Goal: Check status: Check status

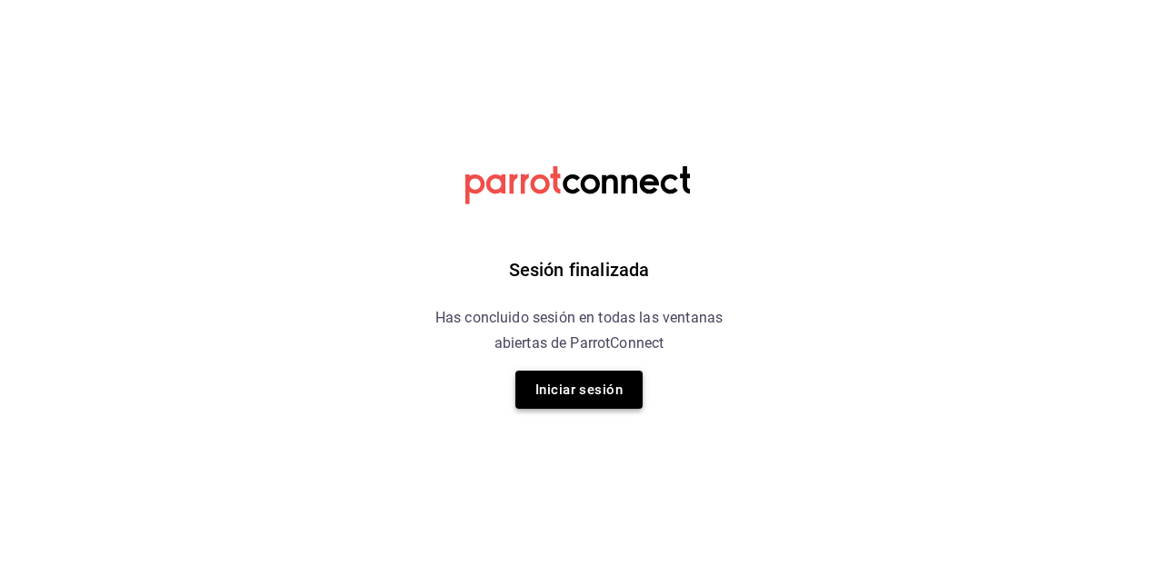
click at [585, 390] on button "Iniciar sesión" at bounding box center [578, 390] width 127 height 38
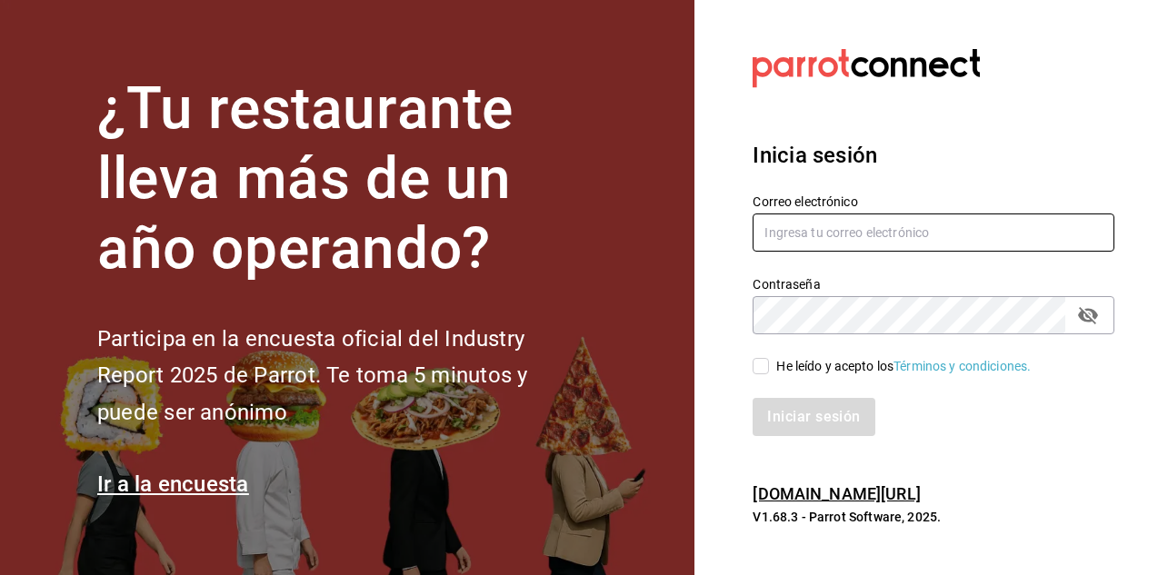
type input "[EMAIL_ADDRESS][DOMAIN_NAME]"
click at [761, 373] on input "He leído y acepto los Términos y condiciones." at bounding box center [761, 366] width 16 height 16
checkbox input "true"
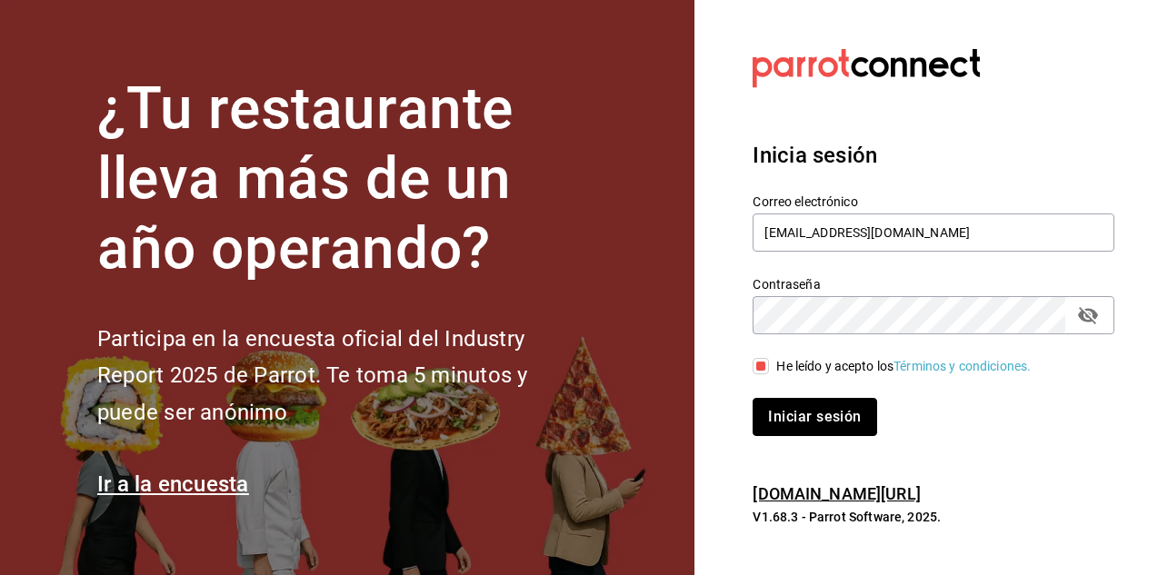
click at [800, 419] on button "Iniciar sesión" at bounding box center [815, 417] width 124 height 38
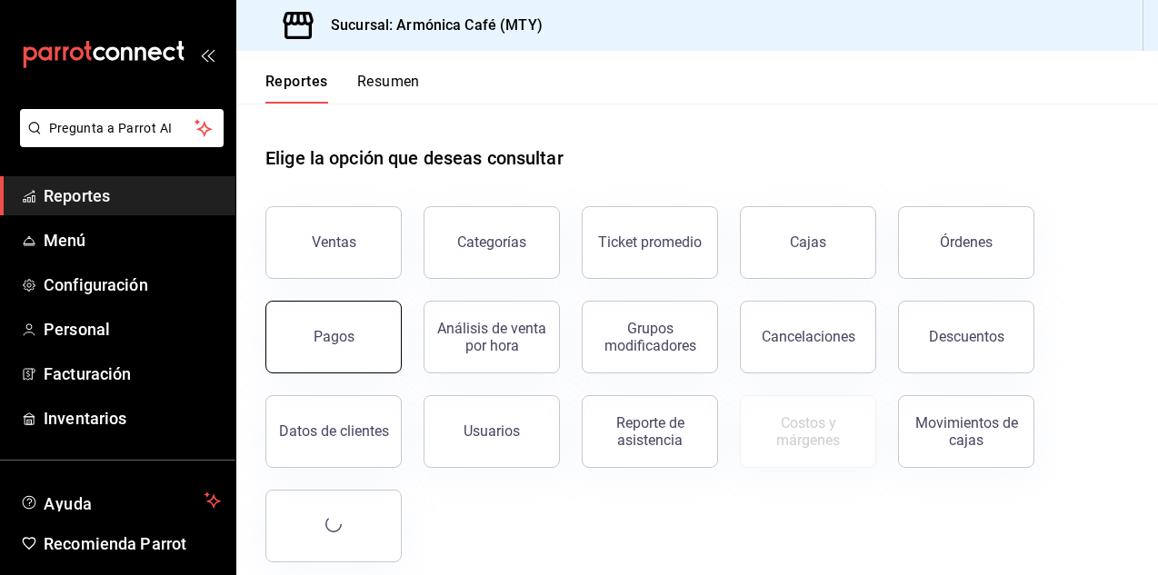
click at [304, 326] on button "Pagos" at bounding box center [333, 337] width 136 height 73
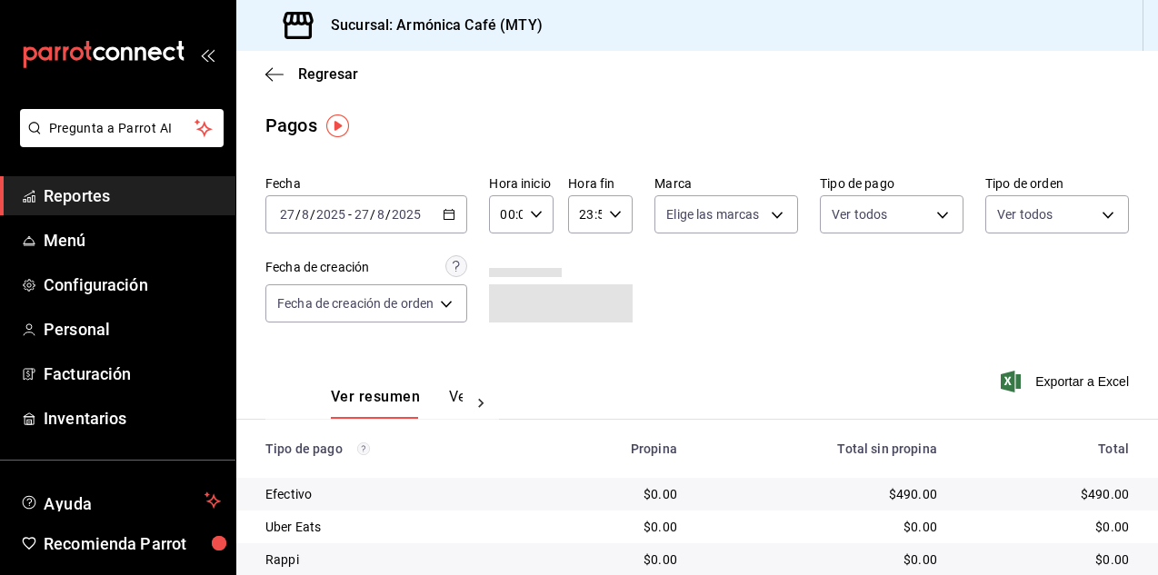
click at [444, 226] on div "2025-08-27 27 / 8 / 2025 - 2025-08-27 27 / 8 / 2025" at bounding box center [366, 214] width 202 height 38
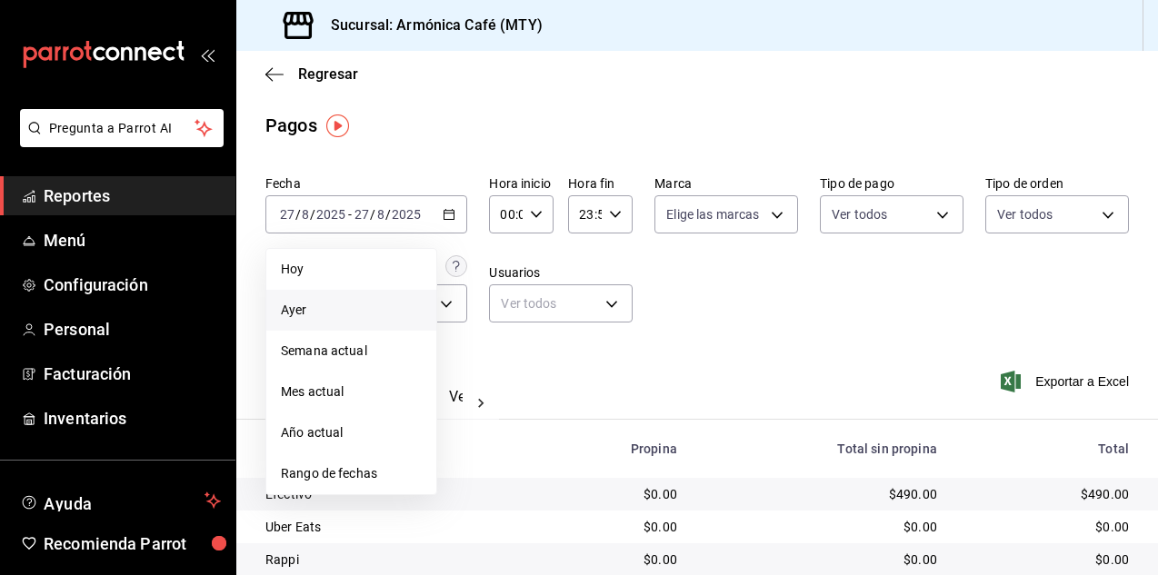
click at [331, 306] on span "Ayer" at bounding box center [351, 310] width 141 height 19
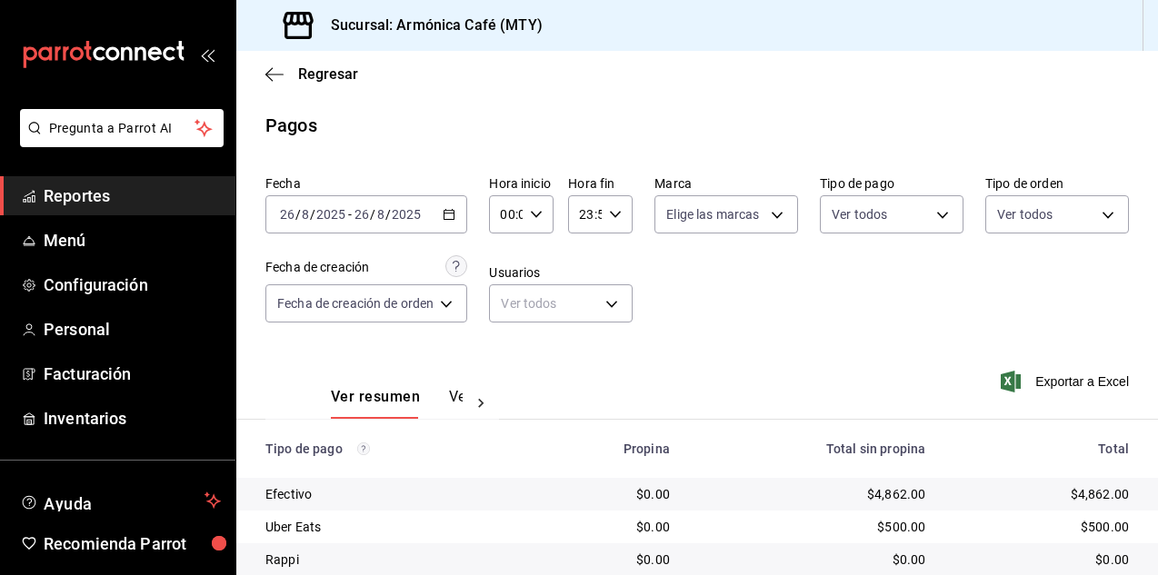
scroll to position [128, 0]
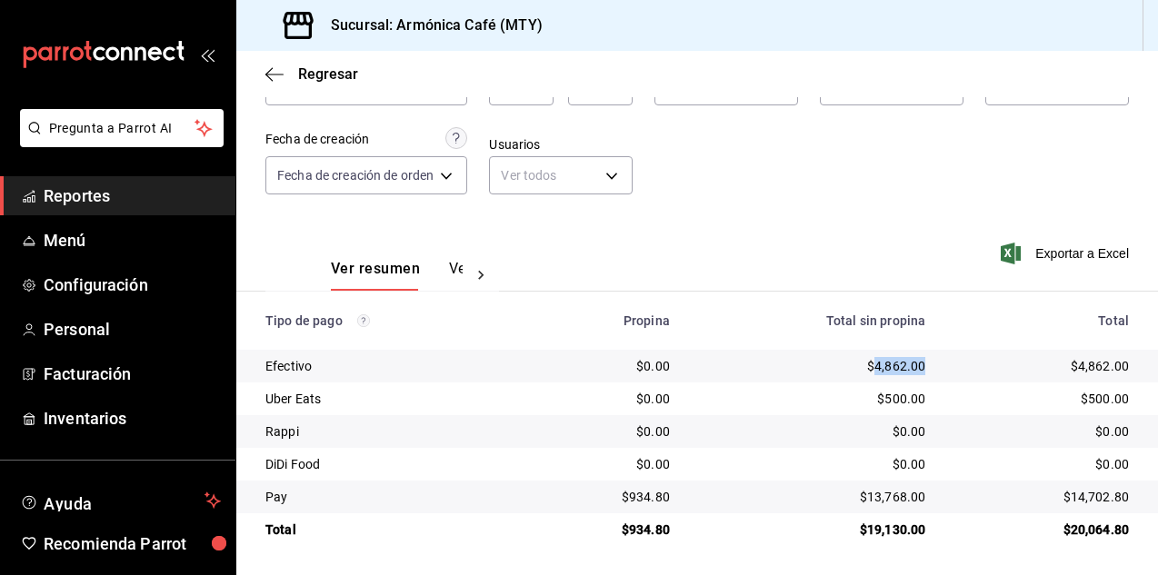
drag, startPoint x: 866, startPoint y: 366, endPoint x: 916, endPoint y: 374, distance: 50.5
click at [916, 374] on td "$4,862.00" at bounding box center [811, 366] width 255 height 33
copy div "4,862.00"
drag, startPoint x: 856, startPoint y: 494, endPoint x: 911, endPoint y: 506, distance: 55.8
click at [911, 506] on div "$13,768.00" at bounding box center [812, 497] width 226 height 18
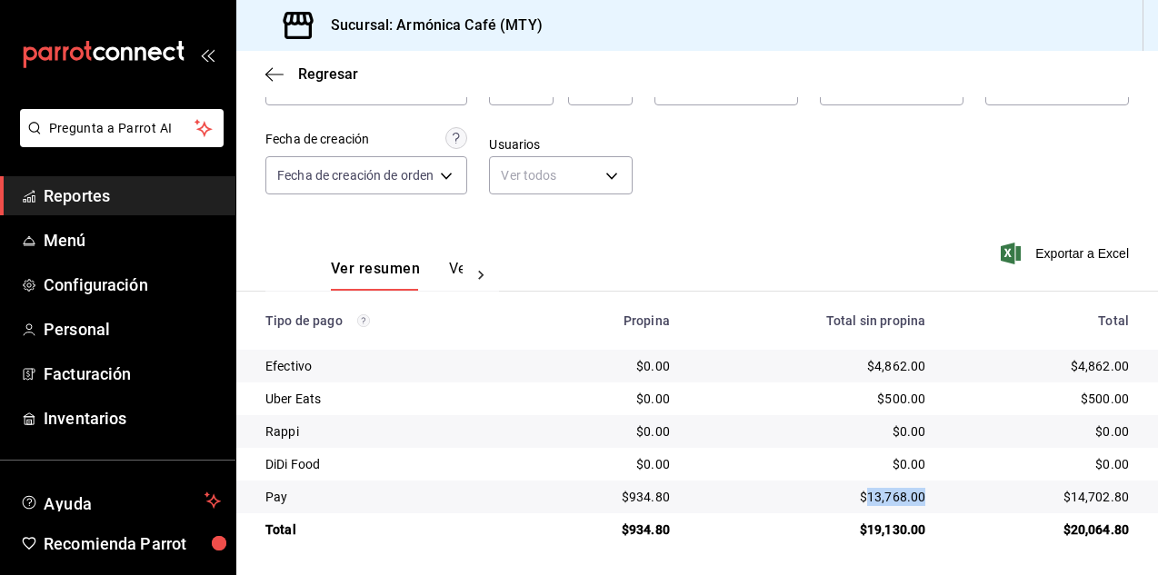
copy div "13,768.00"
drag, startPoint x: 625, startPoint y: 495, endPoint x: 664, endPoint y: 502, distance: 38.7
click at [664, 502] on div "$934.80" at bounding box center [607, 497] width 125 height 18
copy div "934.80"
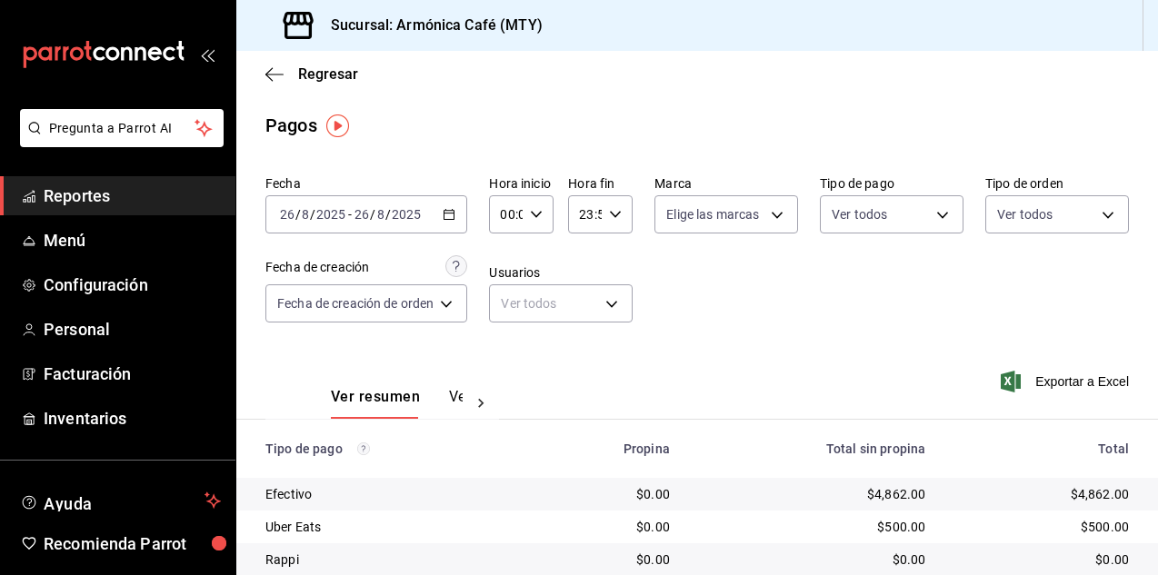
click at [434, 213] on div "2025-08-26 26 / 8 / 2025 - 2025-08-26 26 / 8 / 2025" at bounding box center [366, 214] width 202 height 38
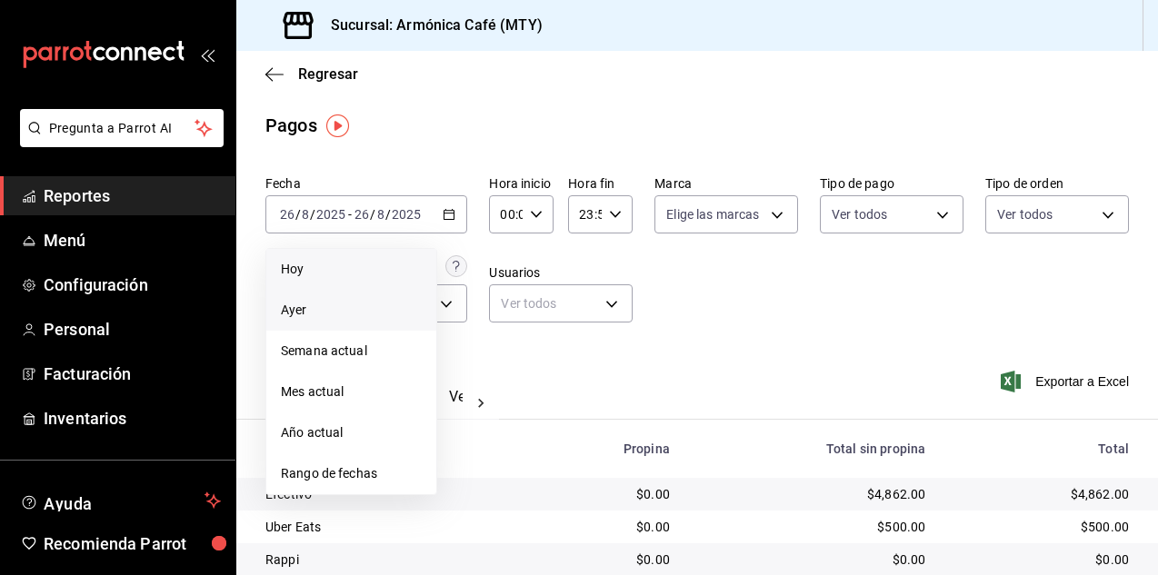
click at [342, 276] on span "Hoy" at bounding box center [351, 269] width 141 height 19
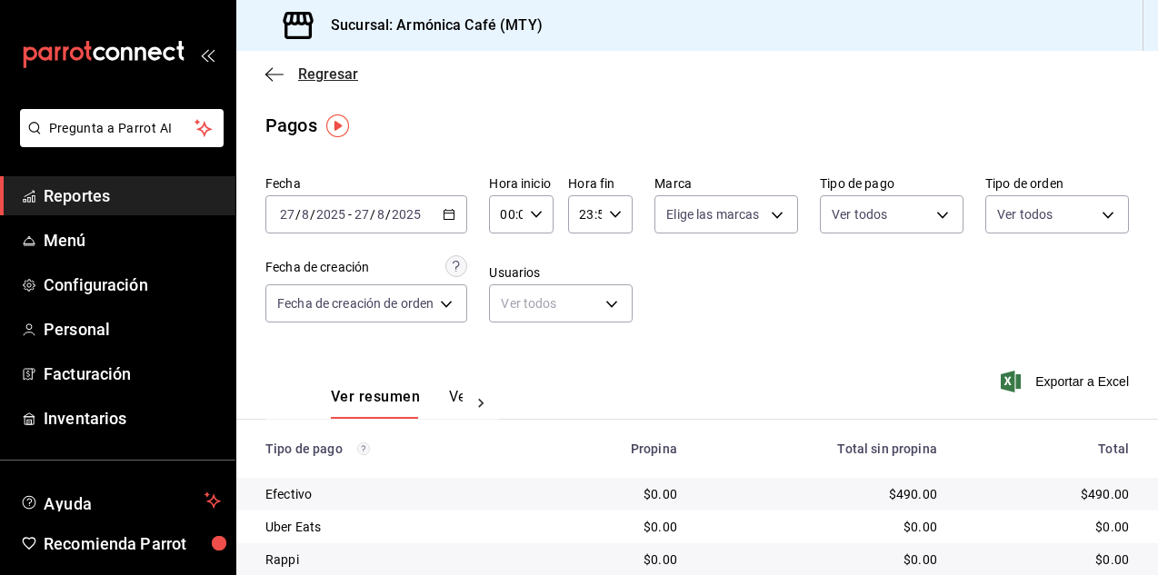
click at [289, 68] on span "Regresar" at bounding box center [311, 73] width 93 height 17
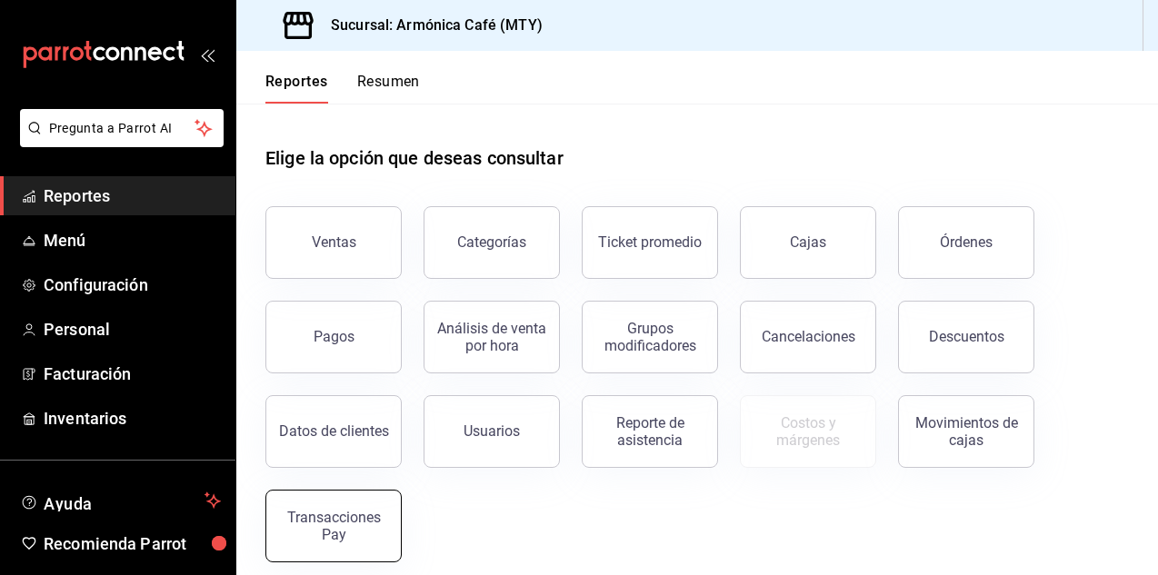
click at [334, 532] on div "Transacciones Pay" at bounding box center [333, 526] width 113 height 35
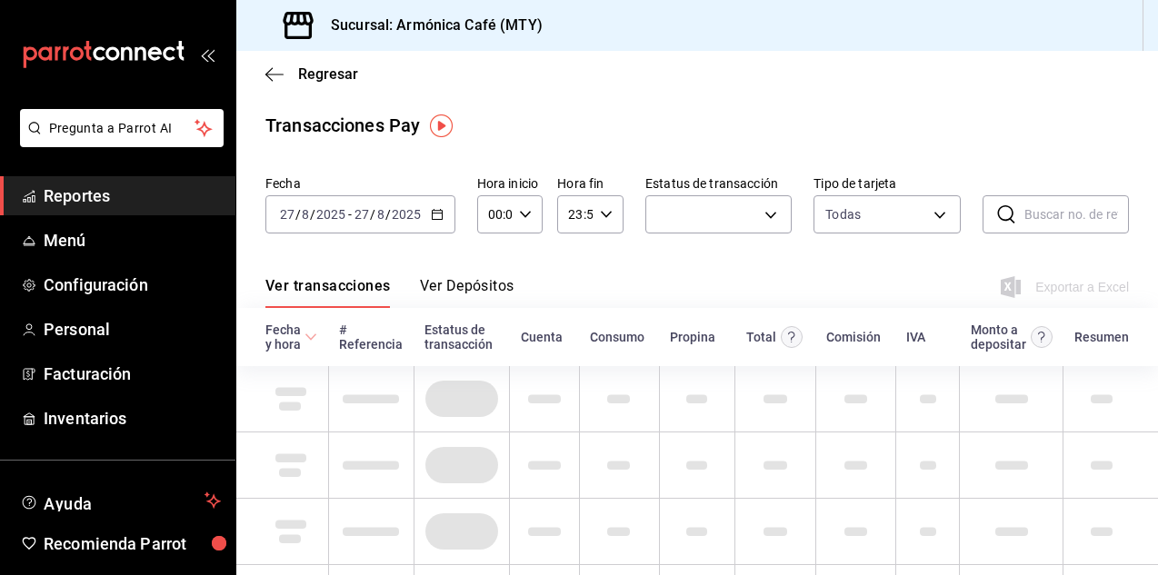
click at [475, 285] on button "Ver Depósitos" at bounding box center [467, 292] width 95 height 31
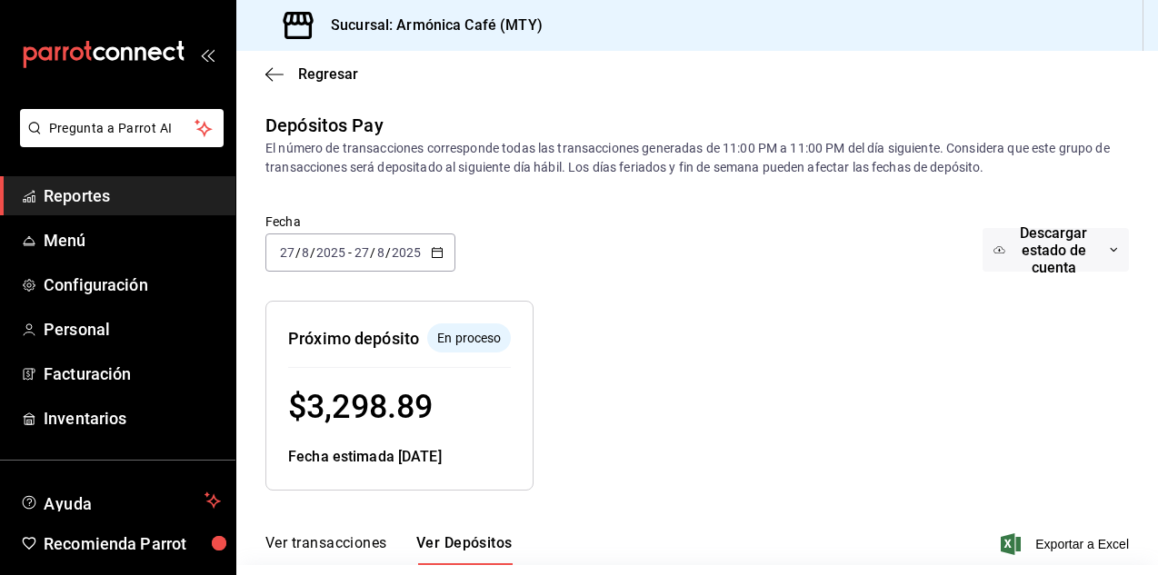
scroll to position [153, 0]
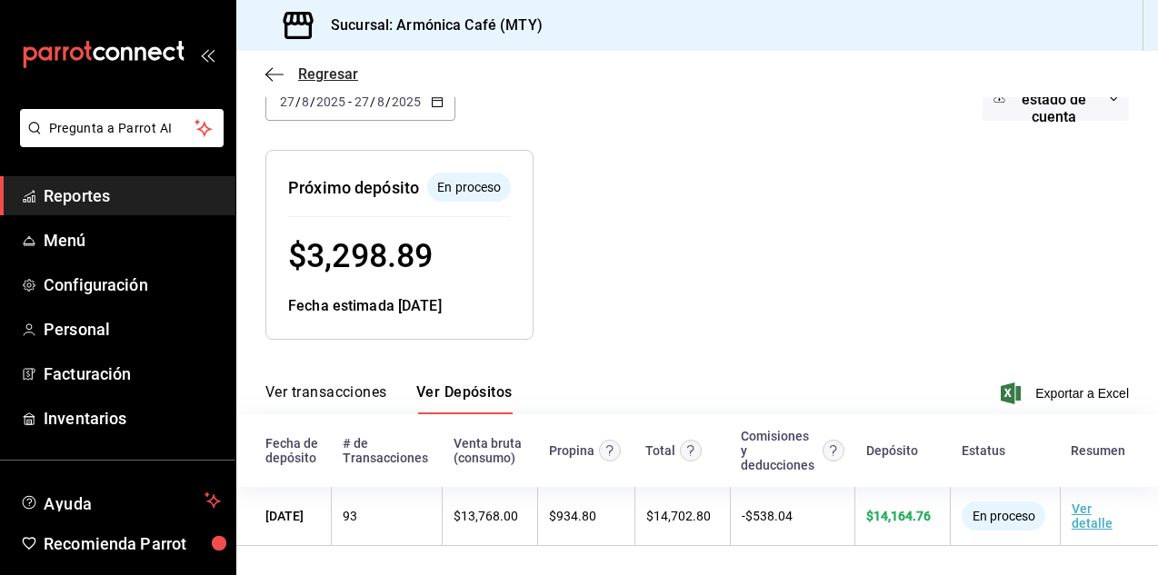
click at [324, 74] on span "Regresar" at bounding box center [328, 73] width 60 height 17
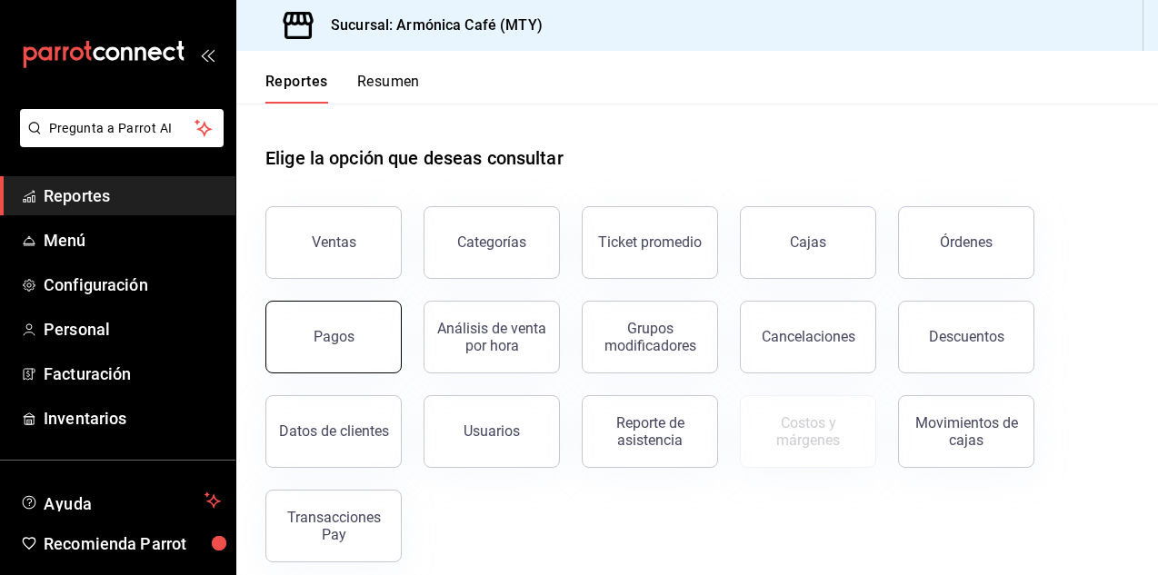
click at [316, 354] on button "Pagos" at bounding box center [333, 337] width 136 height 73
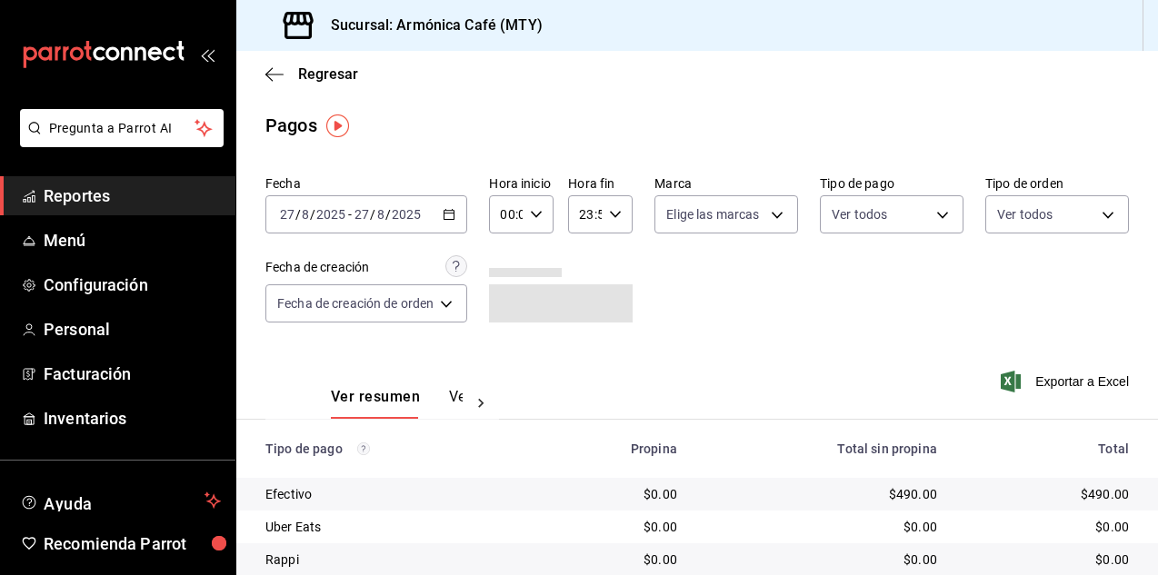
click at [473, 212] on div "Fecha 2025-08-27 27 / 8 / 2025 - 2025-08-27 27 / 8 / 2025 Hora inicio 00:00 Hor…" at bounding box center [697, 256] width 864 height 176
click at [474, 210] on div "Fecha 2025-08-27 27 / 8 / 2025 - 2025-08-27 27 / 8 / 2025 Hora inicio 00:00 Hor…" at bounding box center [697, 256] width 864 height 176
click at [457, 217] on div "2025-08-27 27 / 8 / 2025 - 2025-08-27 27 / 8 / 2025" at bounding box center [366, 214] width 202 height 38
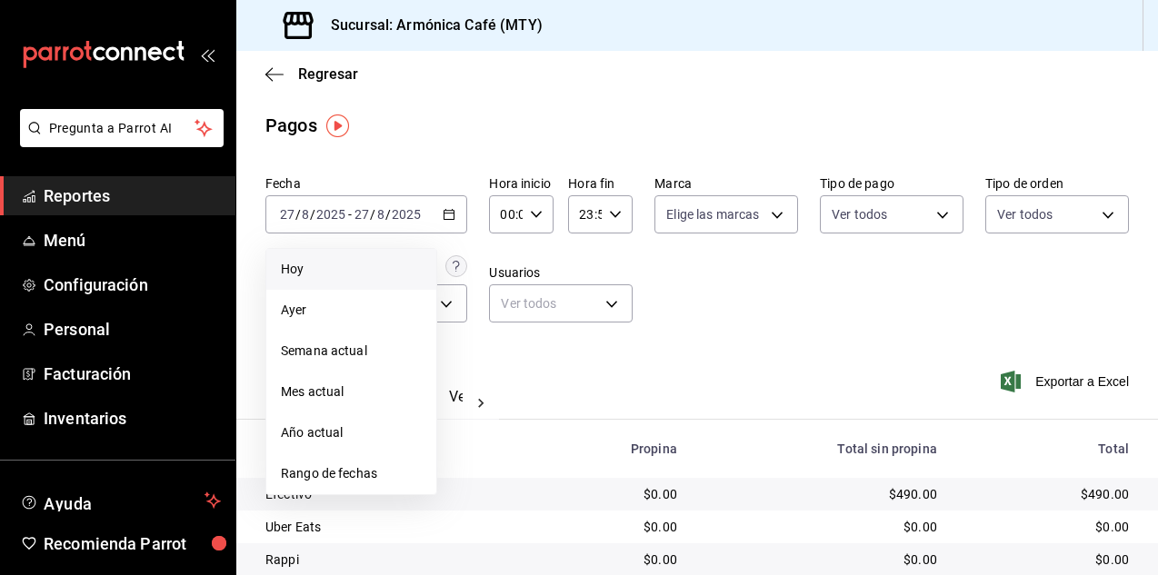
click at [340, 275] on span "Hoy" at bounding box center [351, 269] width 141 height 19
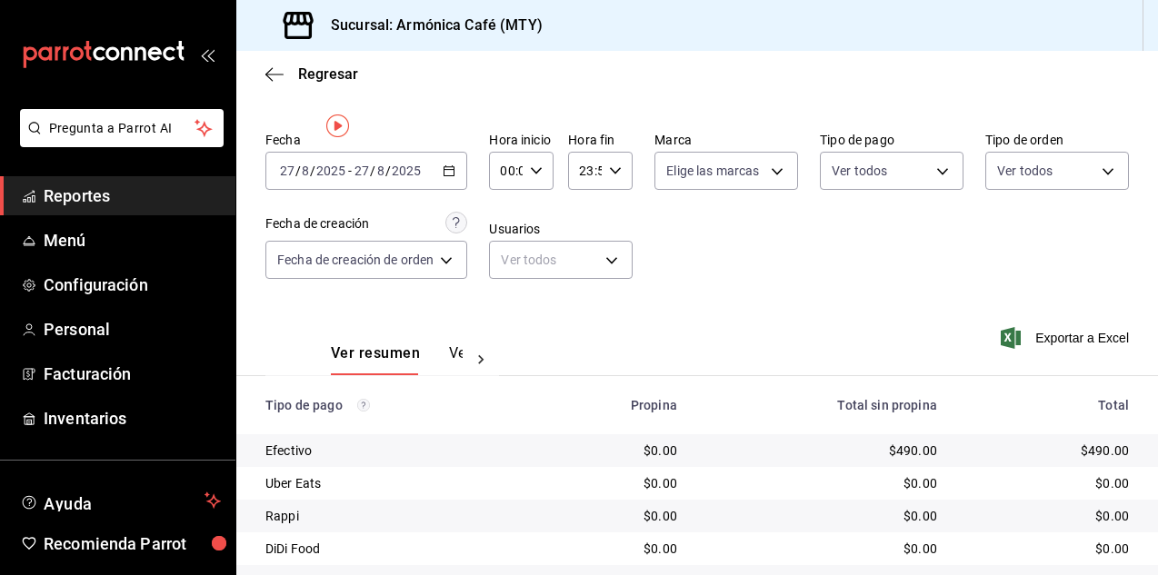
scroll to position [128, 0]
